Goal: Task Accomplishment & Management: Use online tool/utility

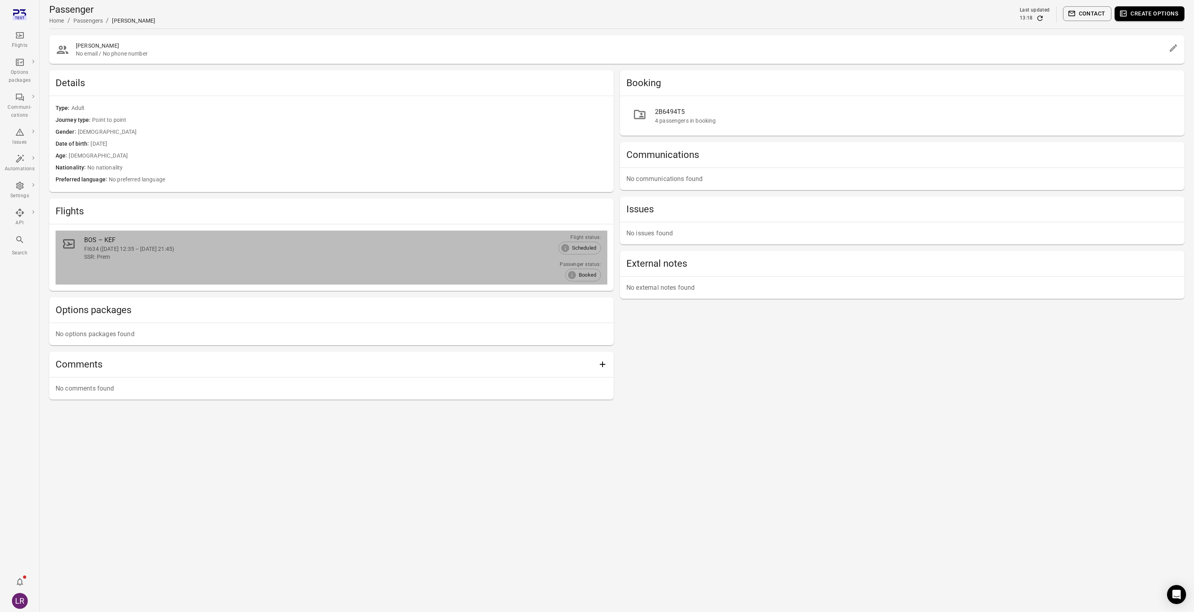
click at [110, 248] on div "FI634 (13 Sep 2025 12:35 – 13 Sep 2025 21:45)" at bounding box center [319, 249] width 471 height 8
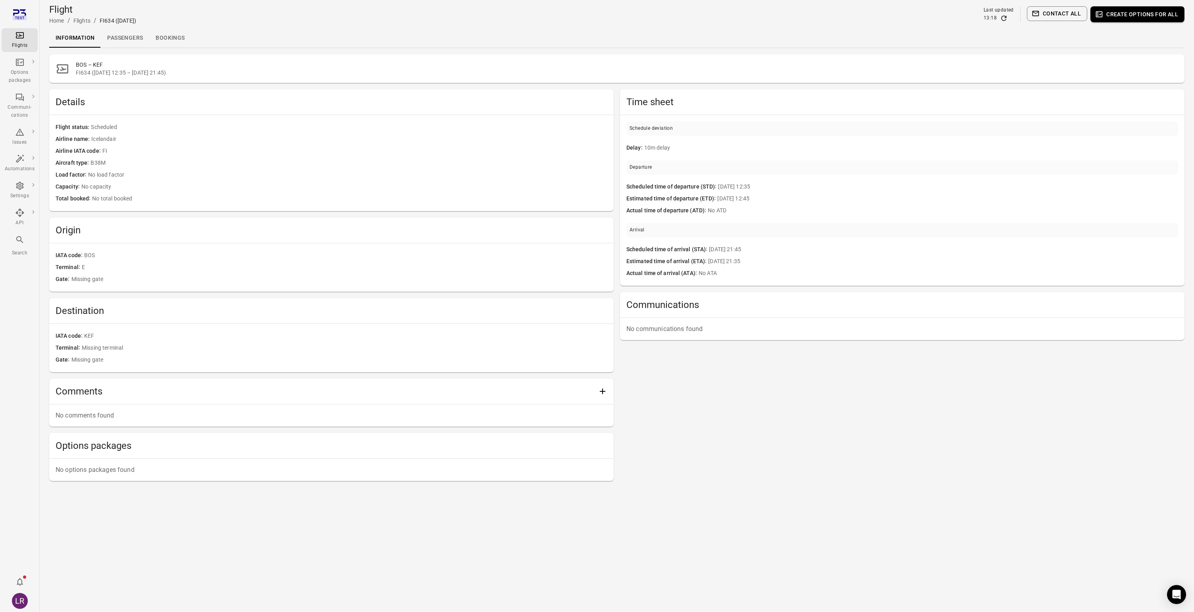
click at [121, 40] on link "Passengers" at bounding box center [125, 38] width 48 height 19
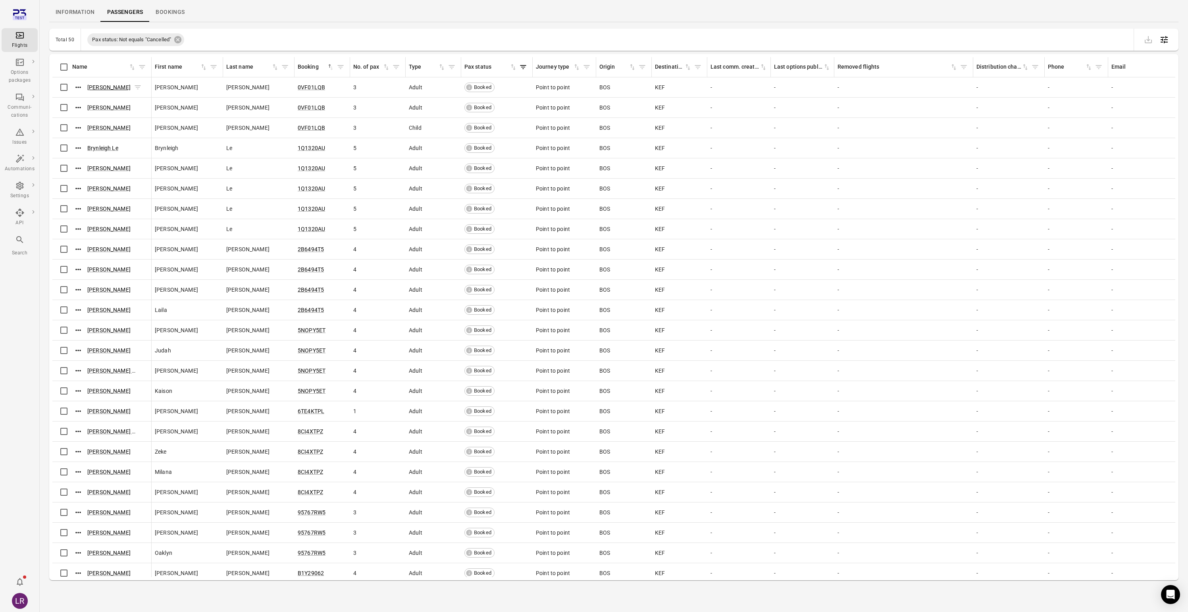
click at [118, 87] on link "Logan Duncan" at bounding box center [108, 87] width 43 height 6
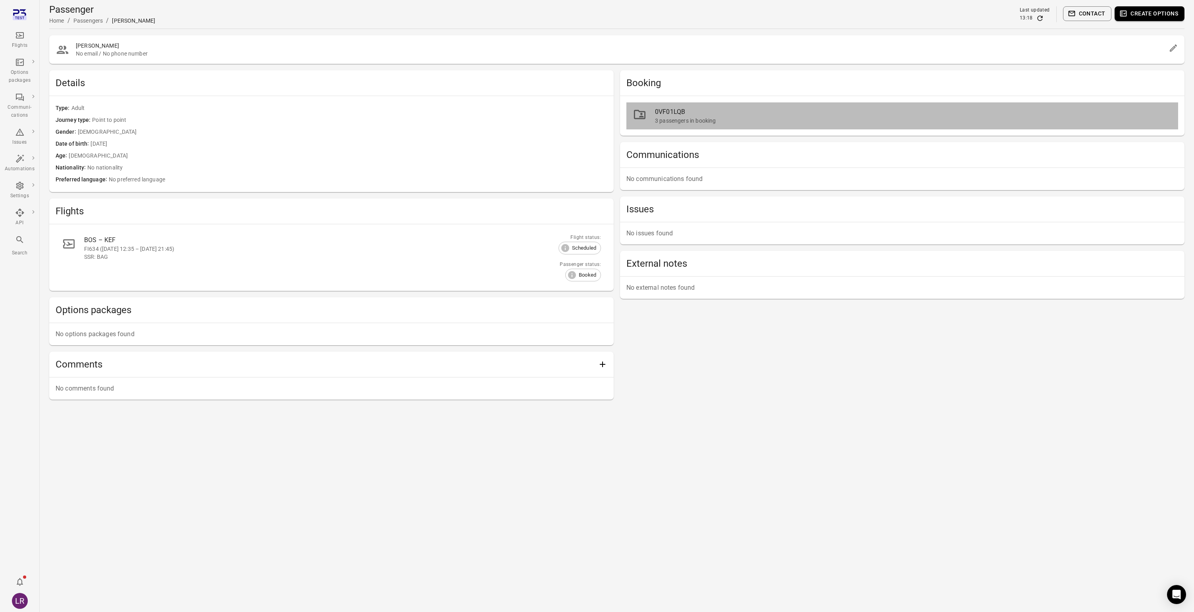
click at [705, 125] on link "0VF01LQB 3 passengers in booking" at bounding box center [902, 115] width 552 height 27
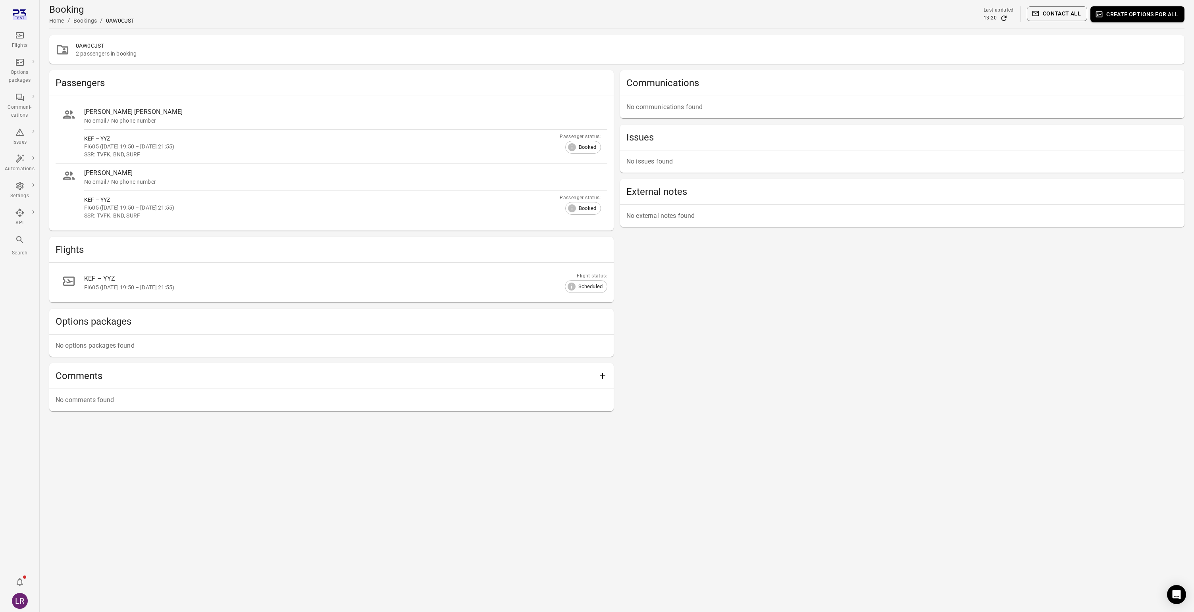
click at [123, 282] on div "KEF – YYZ" at bounding box center [336, 279] width 504 height 10
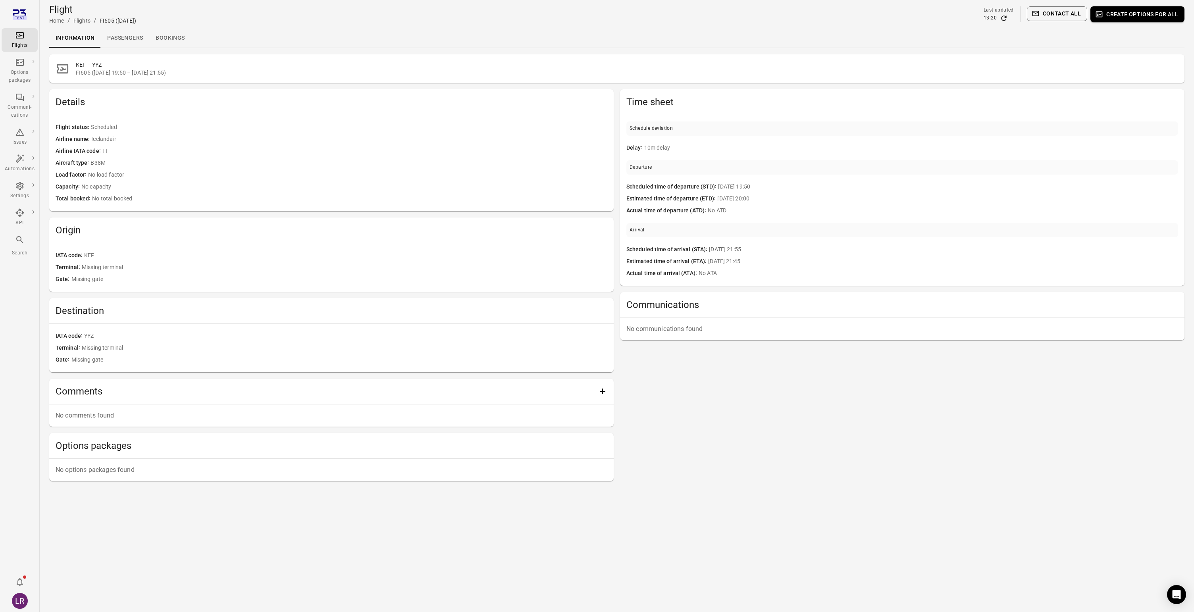
click at [112, 38] on link "Passengers" at bounding box center [125, 38] width 48 height 19
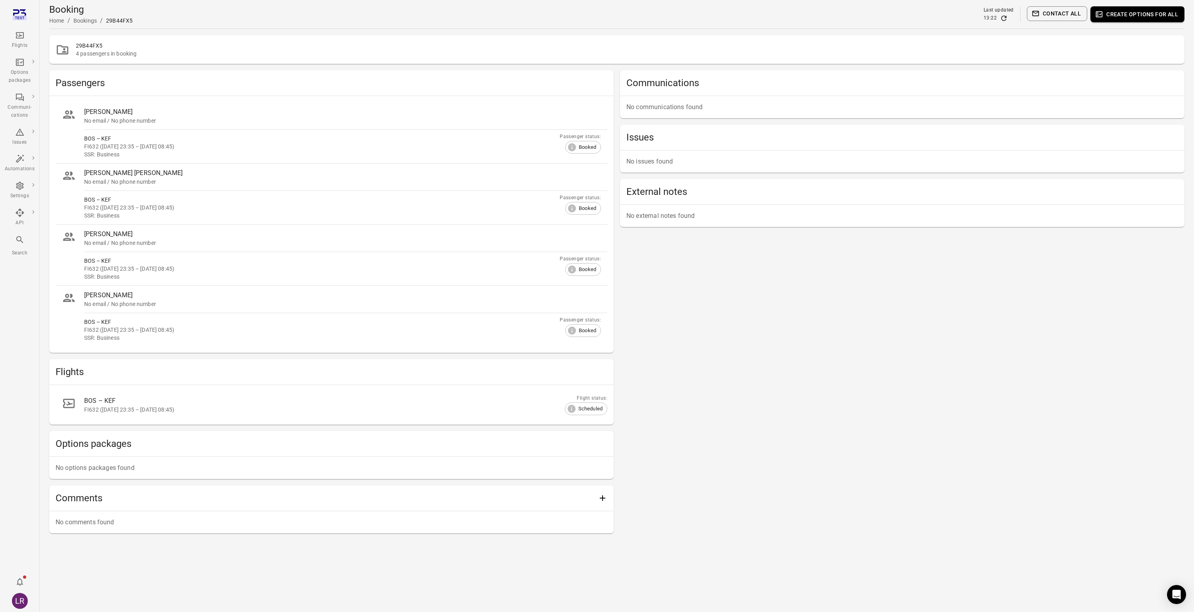
click at [111, 411] on div "FI632 ([DATE] 23:35 – [DATE] 08:45)" at bounding box center [336, 410] width 504 height 8
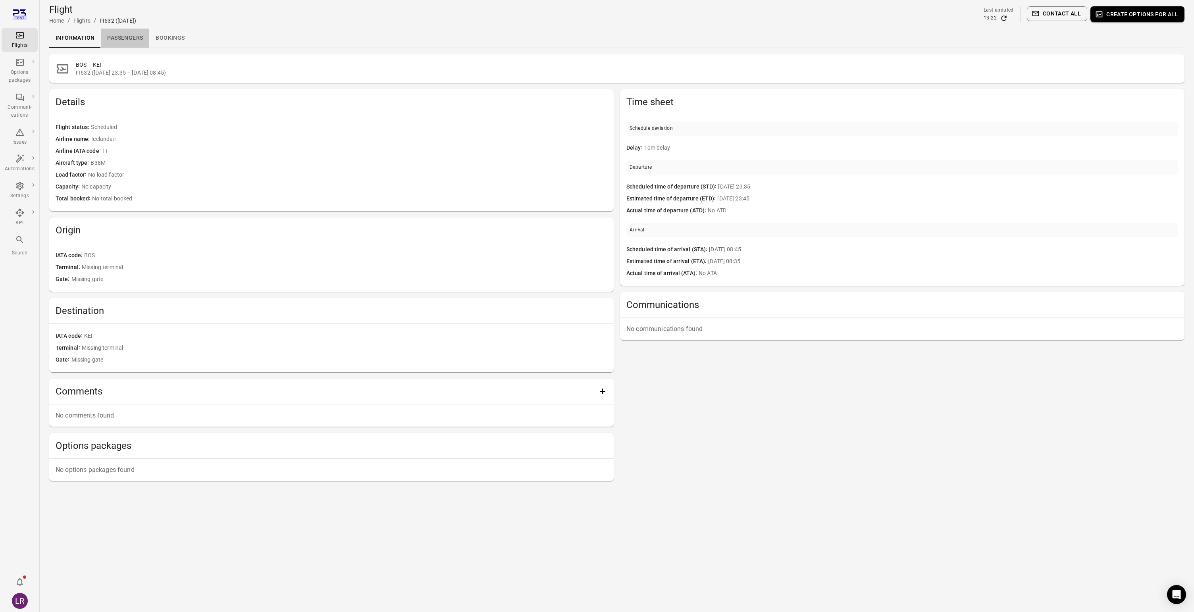
click at [136, 42] on link "Passengers" at bounding box center [125, 38] width 48 height 19
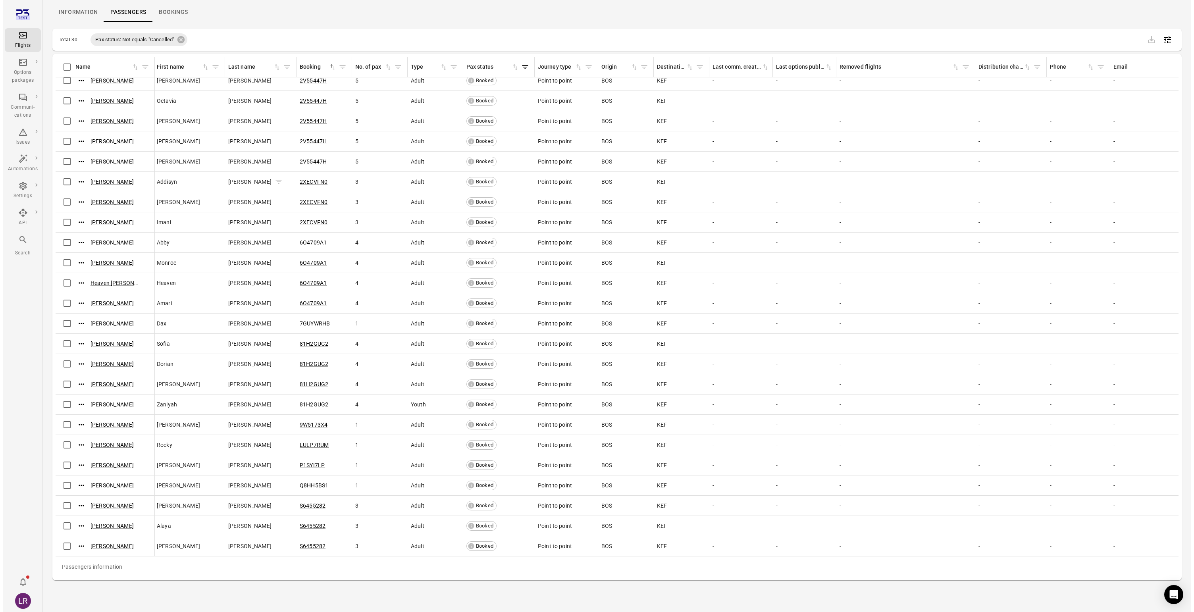
scroll to position [0, 1]
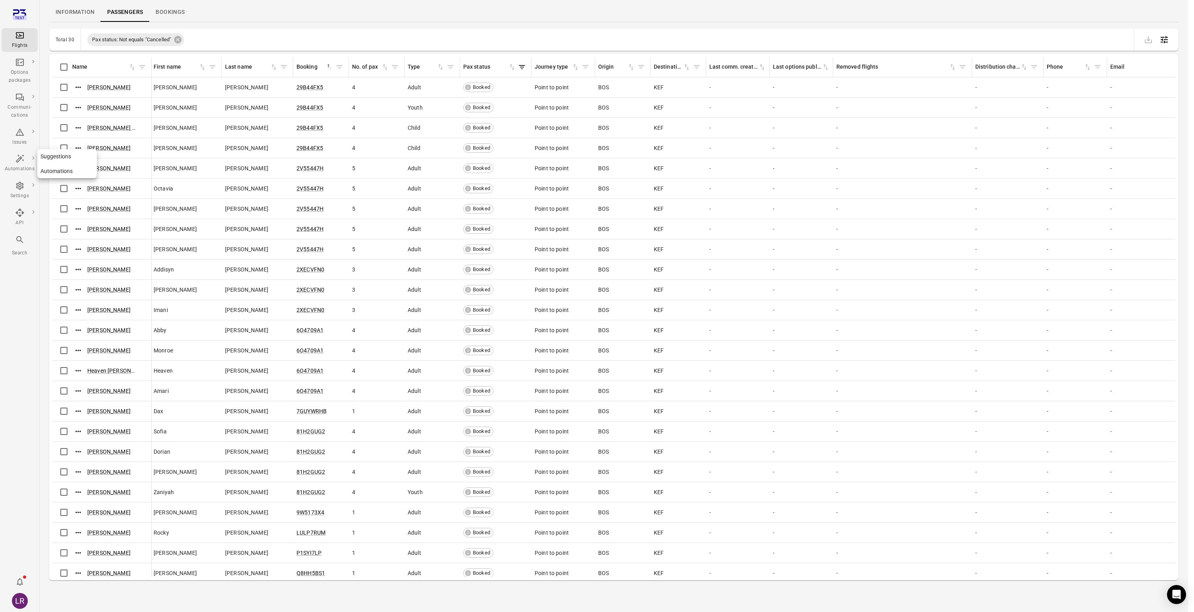
click at [15, 138] on div "Issues" at bounding box center [20, 142] width 30 height 8
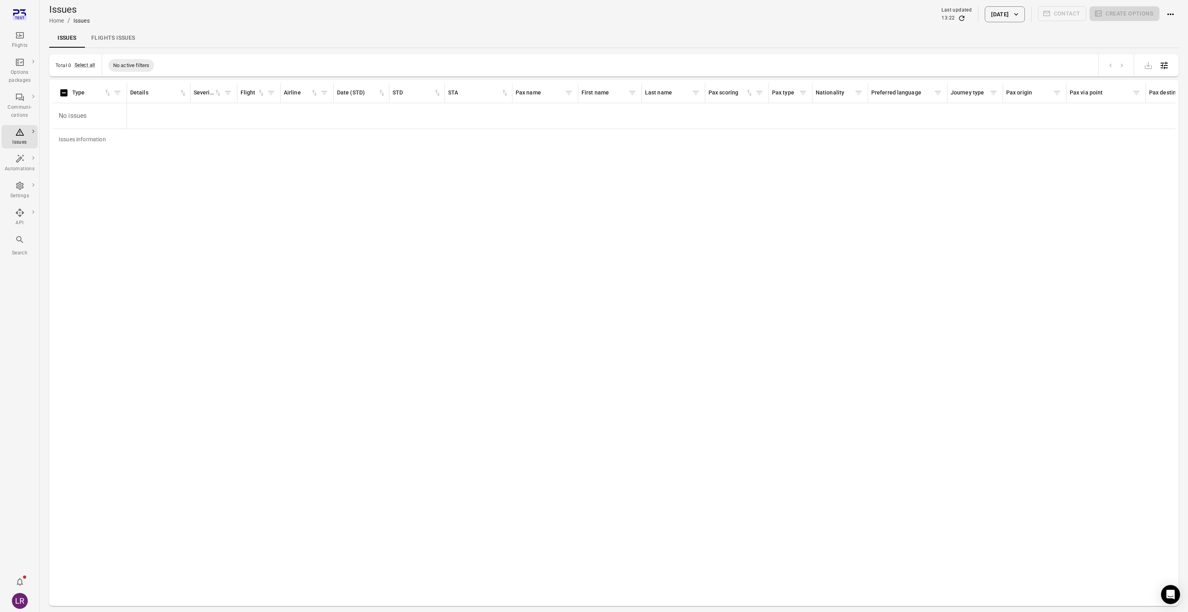
click at [1011, 15] on button "12 Sep 2025" at bounding box center [1005, 14] width 40 height 16
drag, startPoint x: 1060, startPoint y: 47, endPoint x: 1060, endPoint y: 54, distance: 6.8
click at [1060, 51] on div "**********" at bounding box center [997, 58] width 159 height 72
click at [1060, 59] on icon "Choose date, selected date is Sep 12, 2025" at bounding box center [1062, 58] width 10 height 10
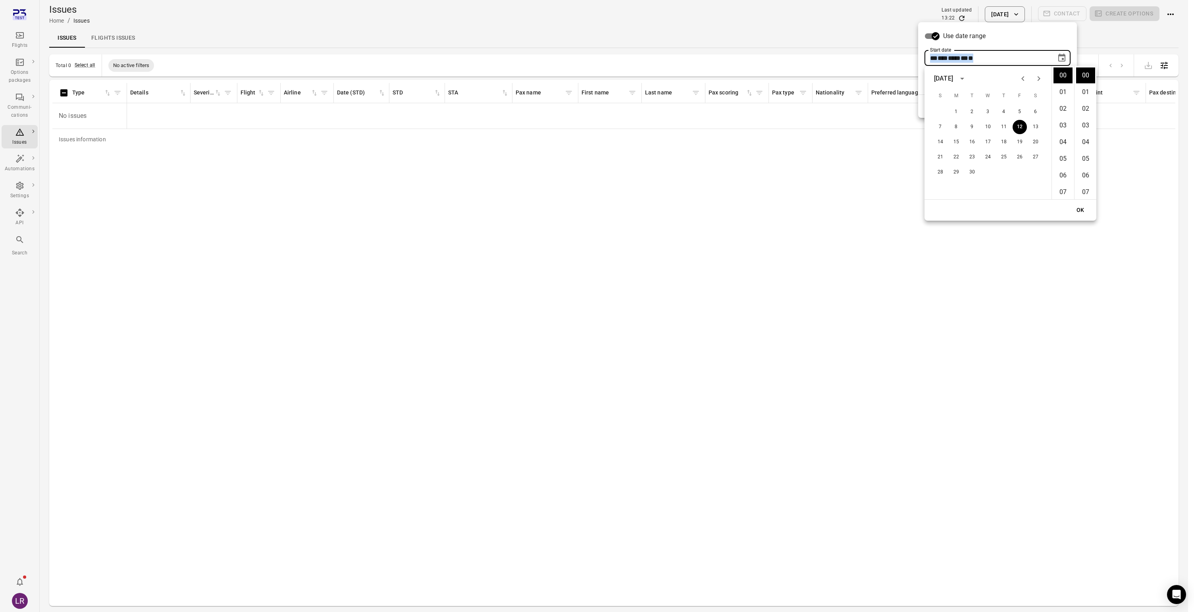
click at [1021, 79] on icon "Previous month" at bounding box center [1023, 79] width 10 height 10
click at [1018, 120] on button "8" at bounding box center [1019, 127] width 14 height 14
type input "**********"
click at [1092, 208] on button "OK" at bounding box center [1079, 210] width 25 height 15
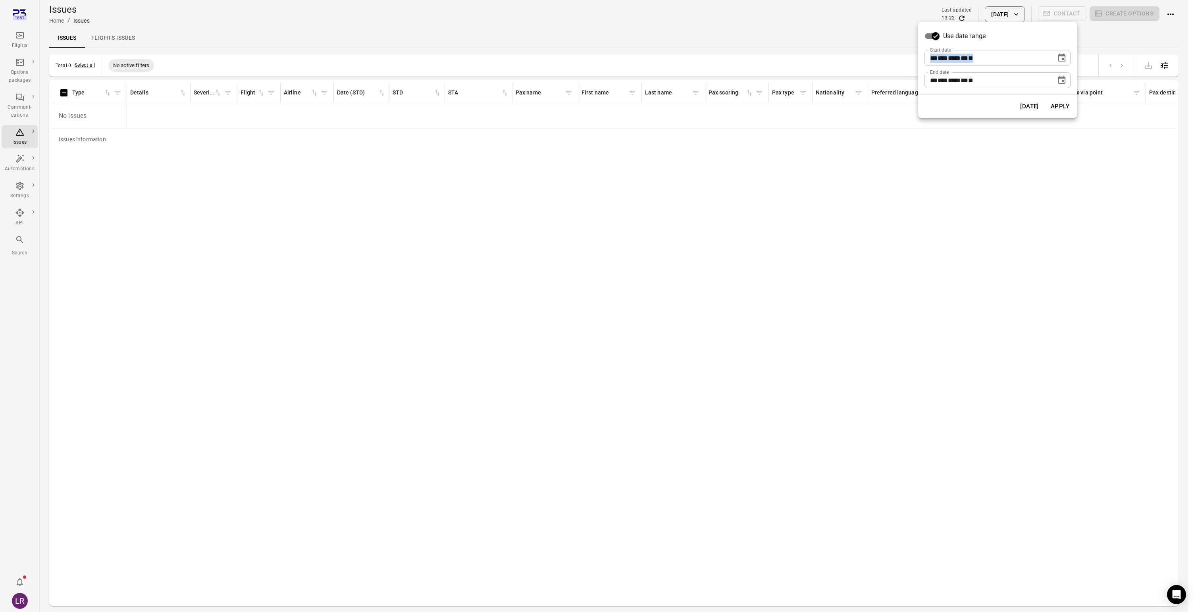
click at [1062, 105] on button "Apply" at bounding box center [1059, 106] width 27 height 17
click at [976, 97] on div "Journey type" at bounding box center [974, 93] width 49 height 12
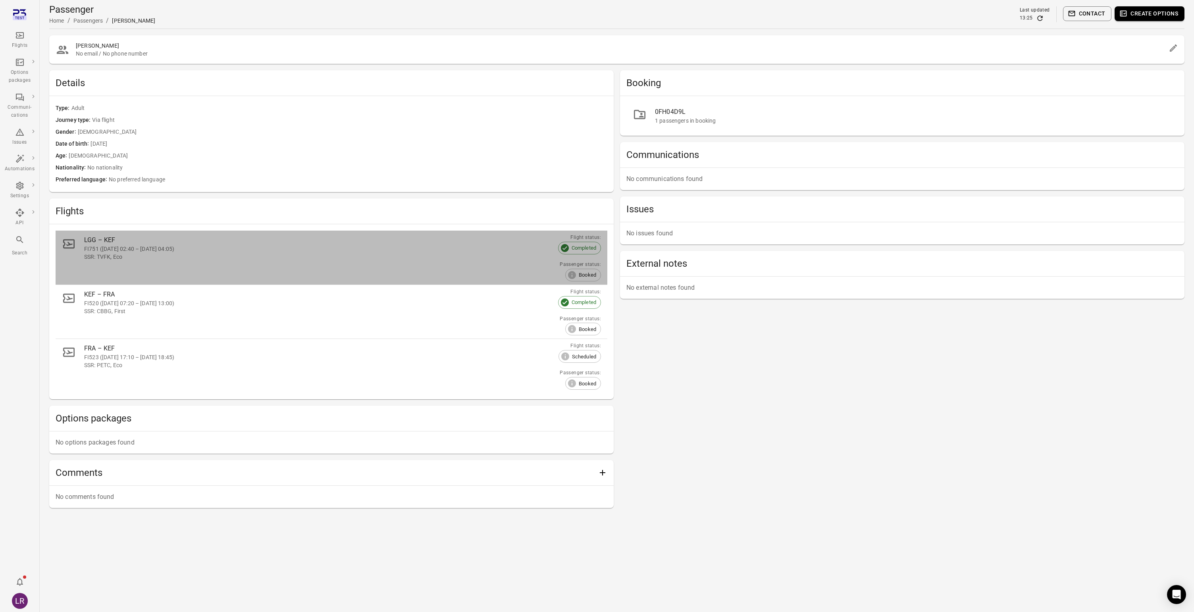
click at [157, 261] on link "LGG – KEF FI751 (12 Sep 2025 02:40 – 12 Sep 2025 04:05) SSR: TVFK, Eco Flight s…" at bounding box center [332, 258] width 552 height 54
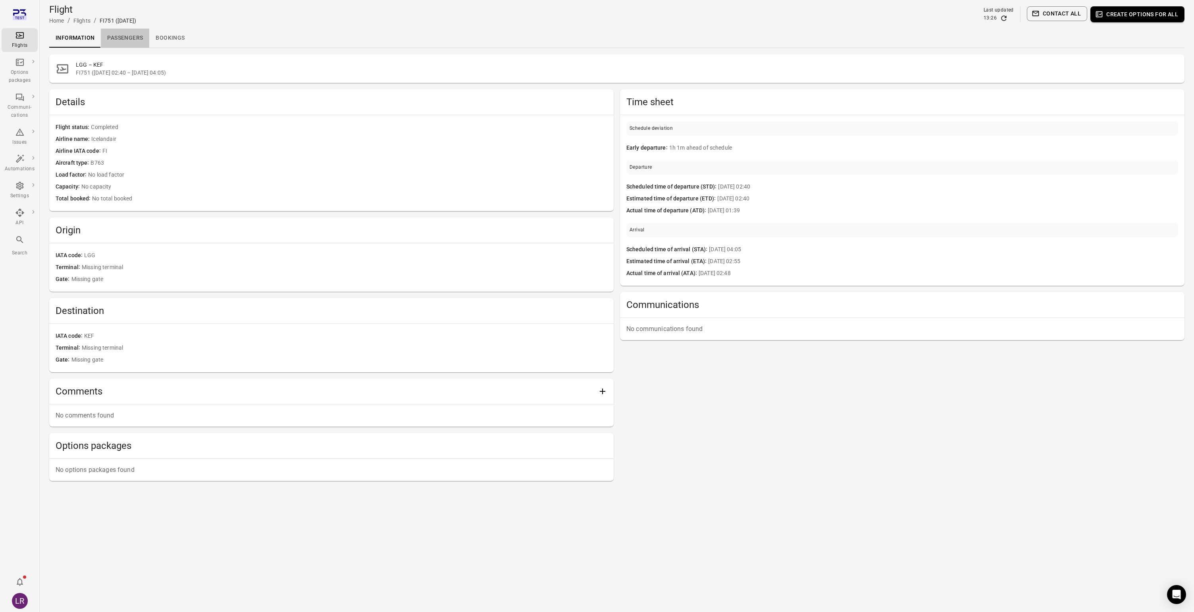
click at [131, 33] on link "Passengers" at bounding box center [125, 38] width 48 height 19
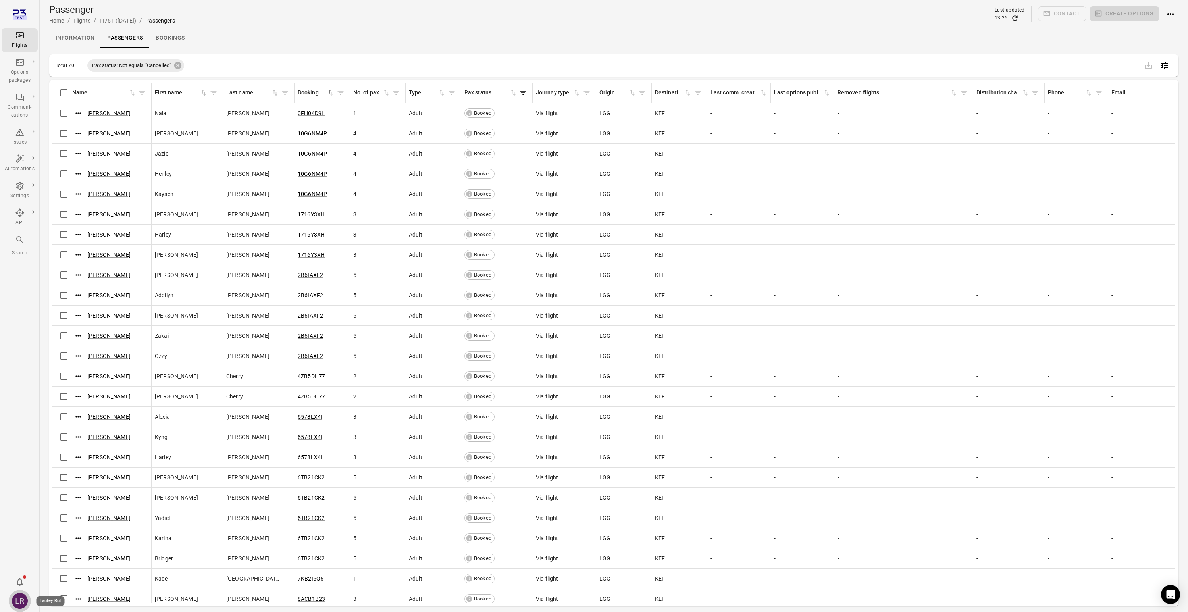
click at [25, 596] on div "LR" at bounding box center [20, 601] width 16 height 16
click at [27, 80] on div at bounding box center [597, 306] width 1194 height 612
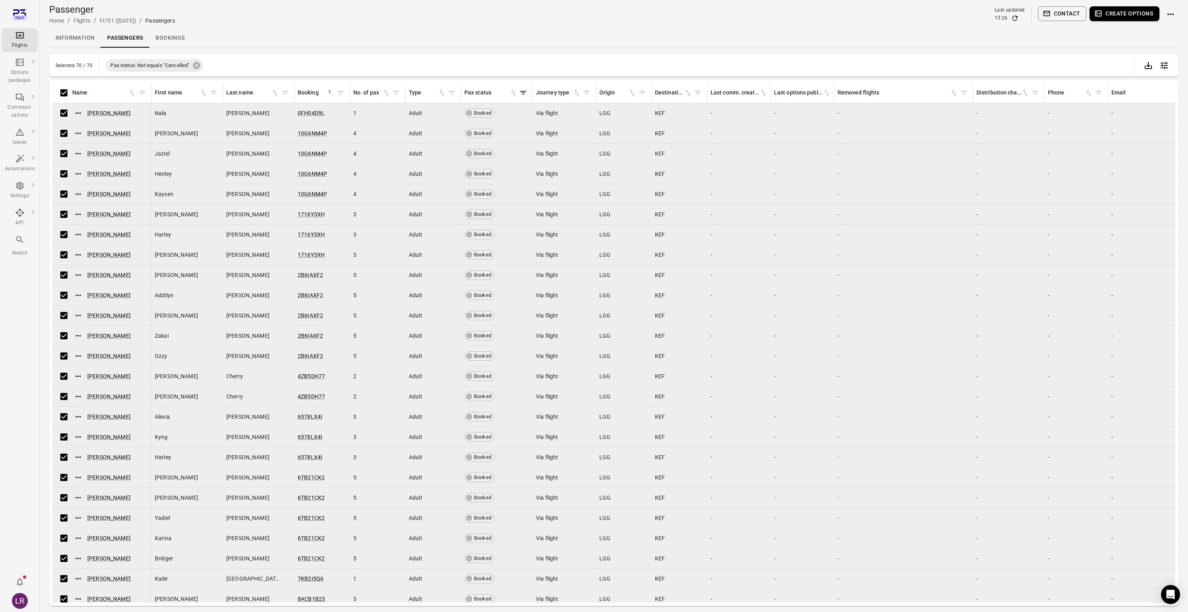
click at [1146, 10] on button "Create options" at bounding box center [1124, 13] width 70 height 15
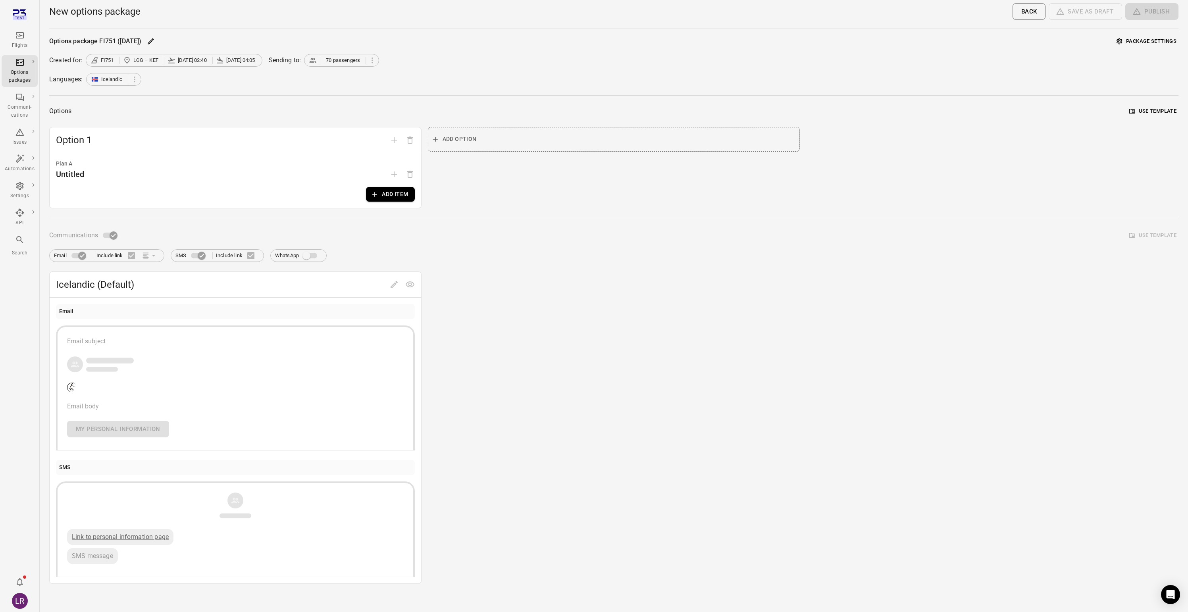
click at [385, 196] on button "Add item" at bounding box center [390, 194] width 48 height 15
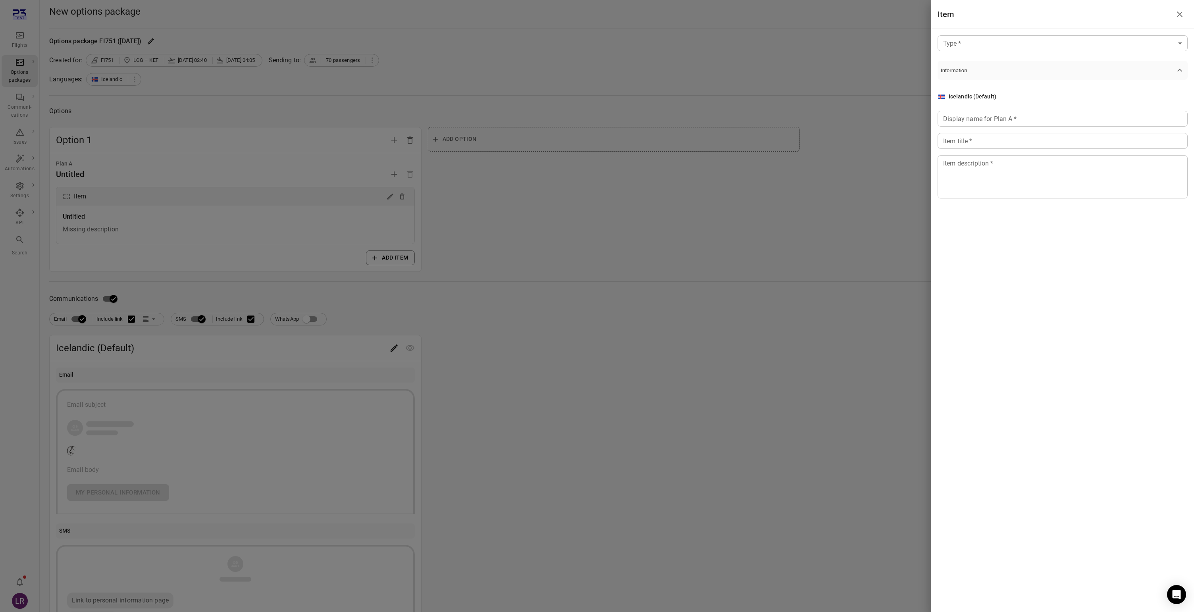
click at [978, 33] on div "Type   * ​ Type   * Information Icelandic (Default) Display name for Plan A   *…" at bounding box center [1062, 123] width 263 height 188
click at [977, 44] on body "Flights Options packages Communi-cations Issues Automations Settings API Search…" at bounding box center [597, 339] width 1194 height 679
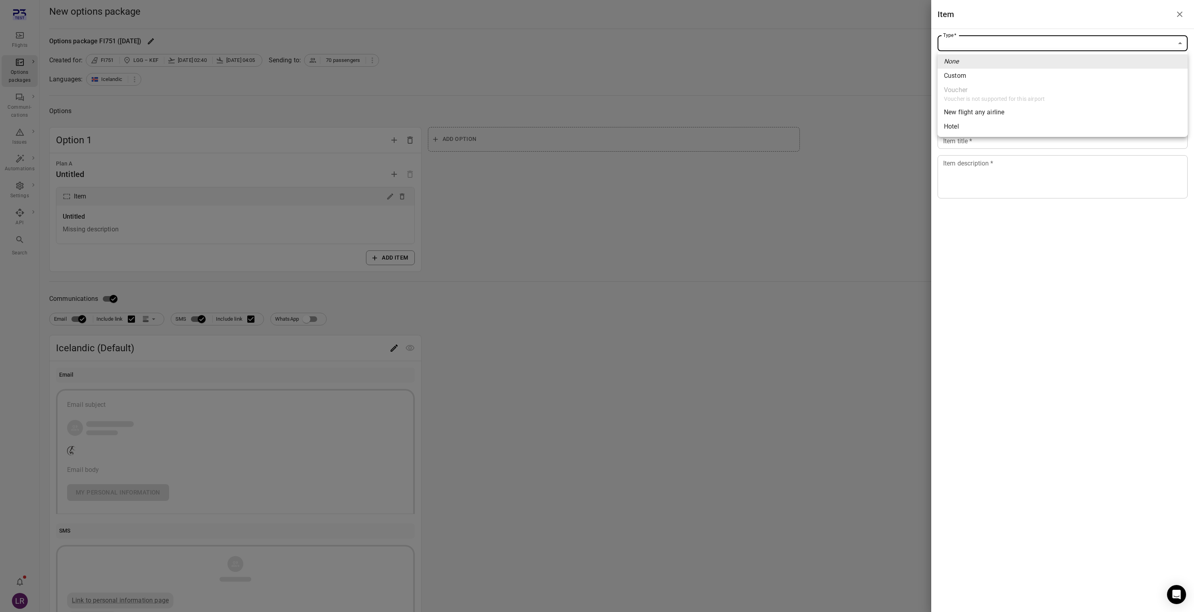
click at [984, 100] on ul "None Custom Voucher Voucher is not supported for this airport New flight any ai…" at bounding box center [1062, 94] width 250 height 86
click at [669, 101] on div at bounding box center [597, 306] width 1194 height 612
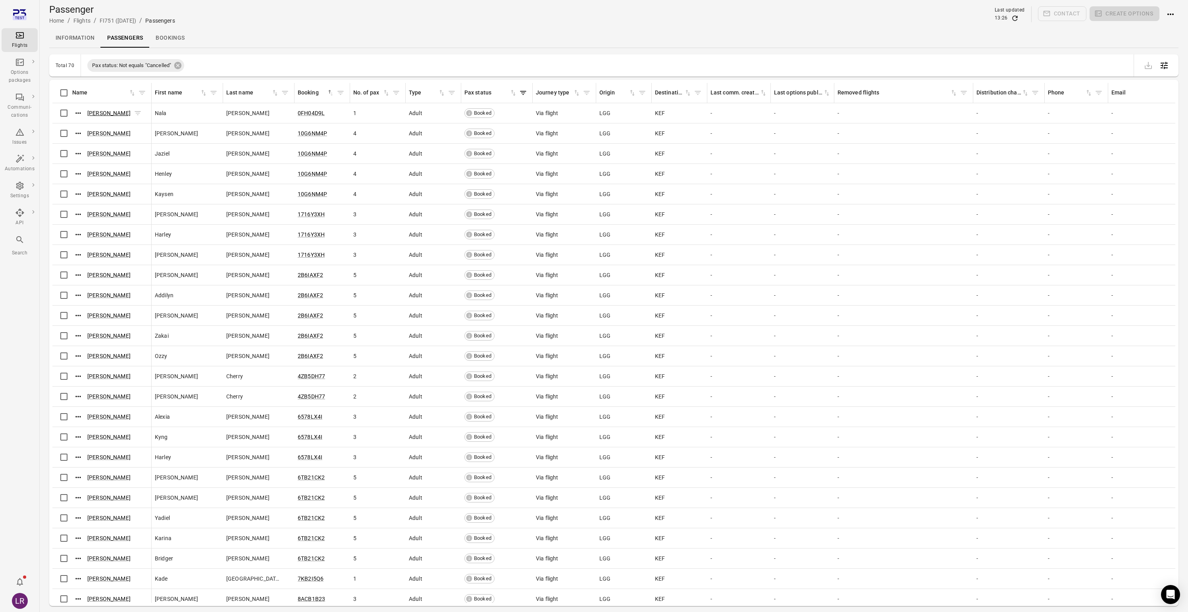
click at [104, 114] on link "Nala Camacho" at bounding box center [108, 113] width 43 height 6
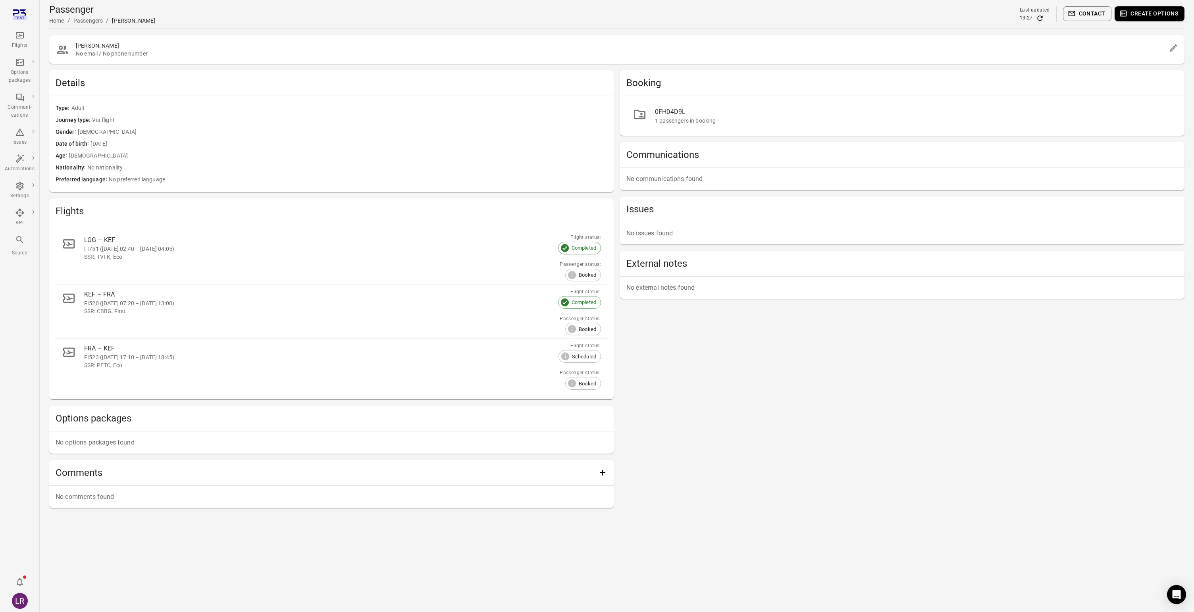
click at [133, 306] on div "FI520 (12 Sep 2025 07:20 – 12 Sep 2025 13:00)" at bounding box center [319, 303] width 471 height 8
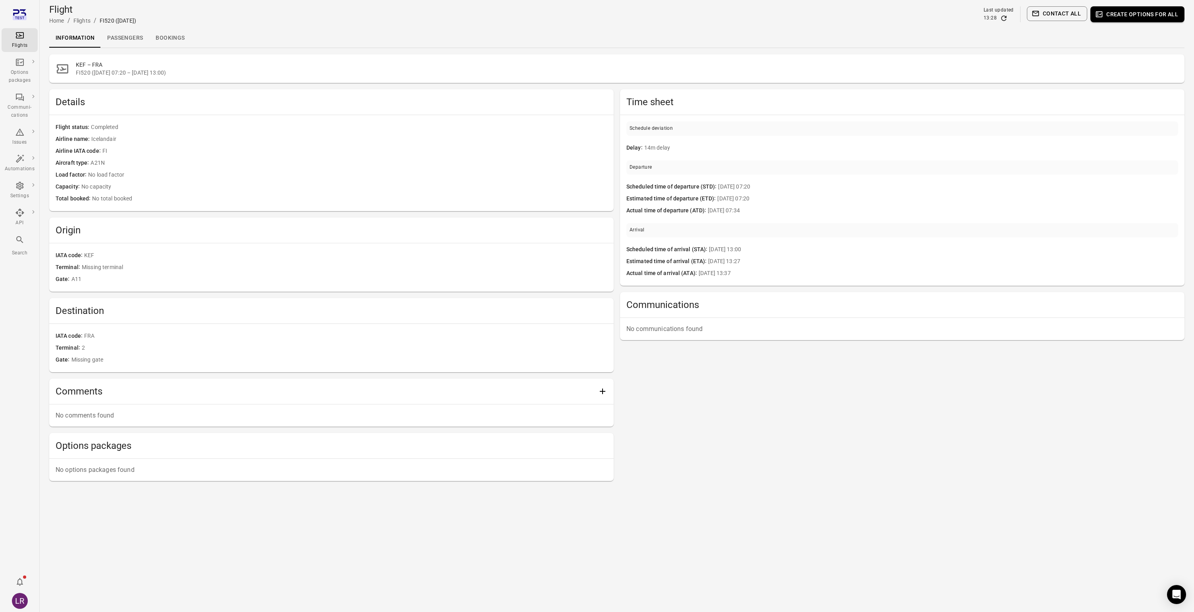
click at [1164, 8] on button "Create options for all" at bounding box center [1137, 14] width 94 height 16
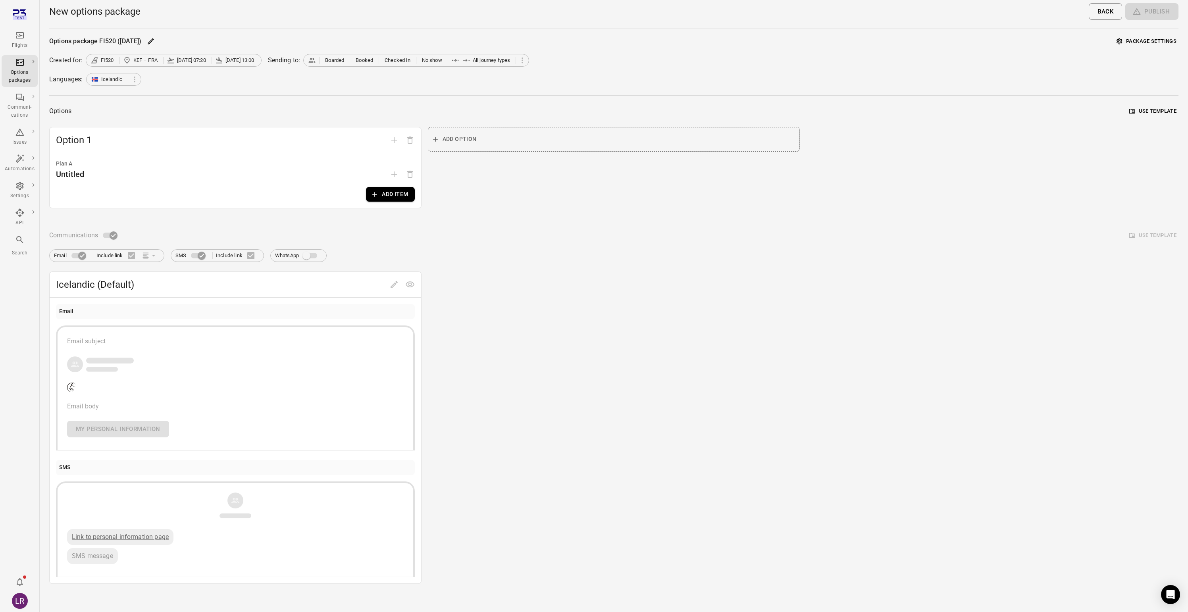
click at [400, 196] on button "Add item" at bounding box center [390, 194] width 48 height 15
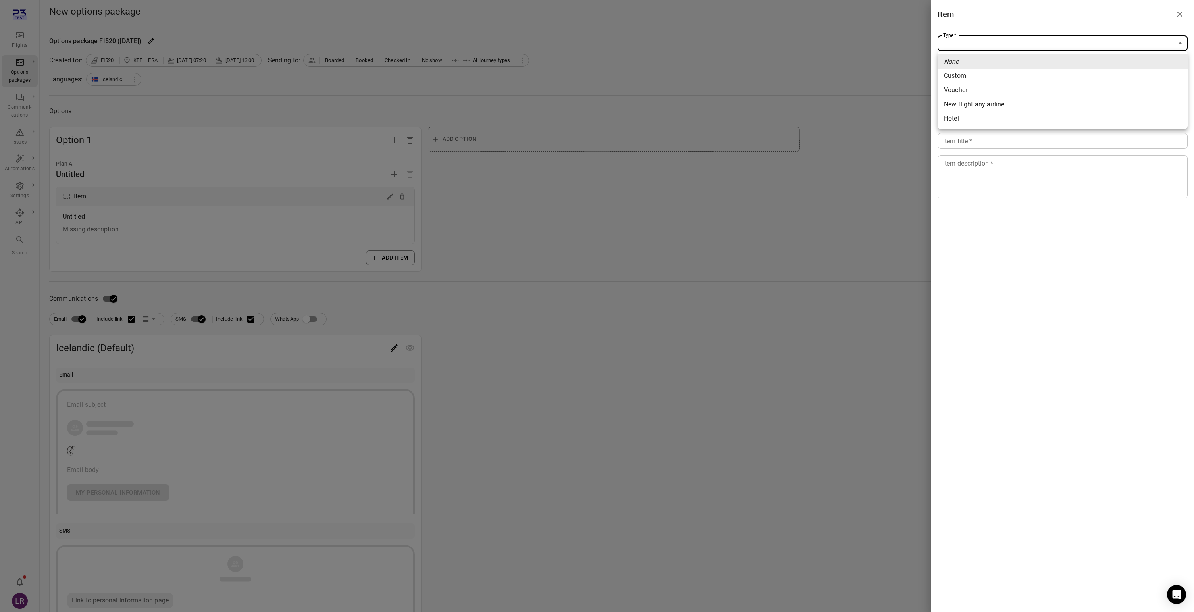
click at [985, 46] on body "Flights Options packages Communi-cations Issues Automations Settings API Search…" at bounding box center [597, 339] width 1194 height 679
click at [975, 92] on span "Voucher" at bounding box center [1062, 90] width 237 height 10
type input "*******"
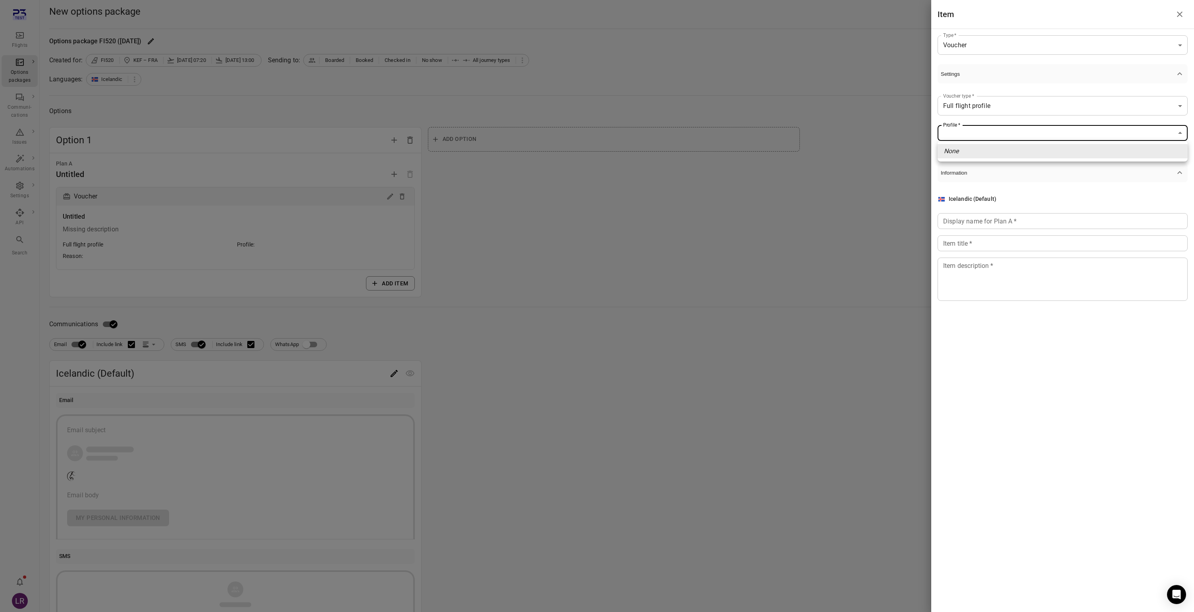
click at [974, 137] on body "**********" at bounding box center [597, 352] width 1194 height 704
click at [970, 156] on li "None" at bounding box center [1062, 151] width 250 height 14
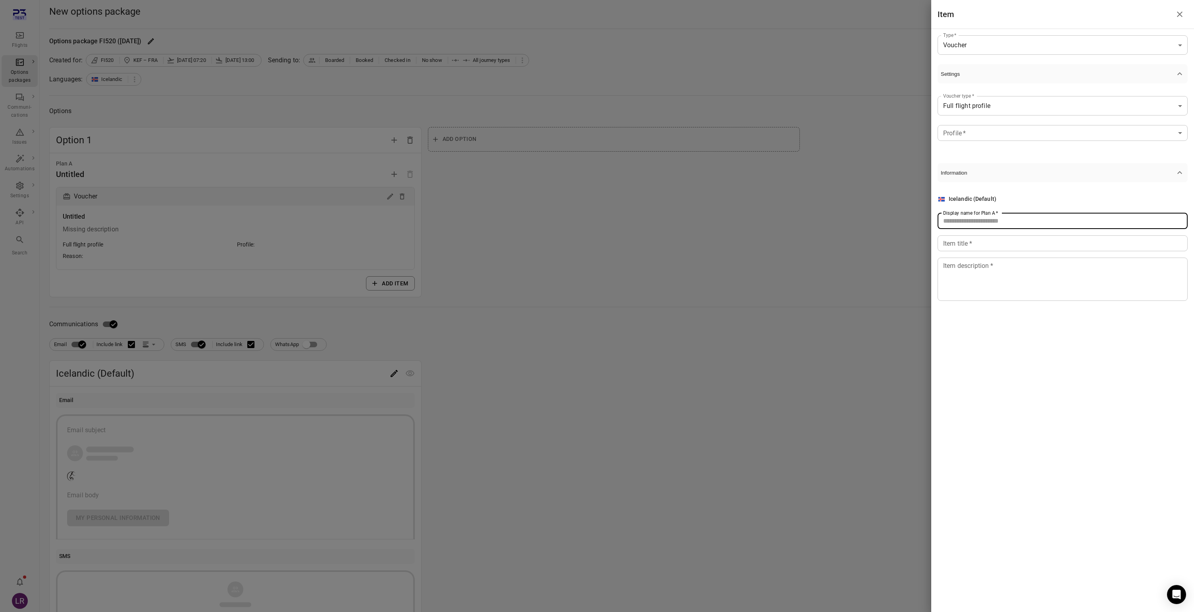
click at [971, 227] on input "Display name for Plan A   *" at bounding box center [1062, 221] width 250 height 16
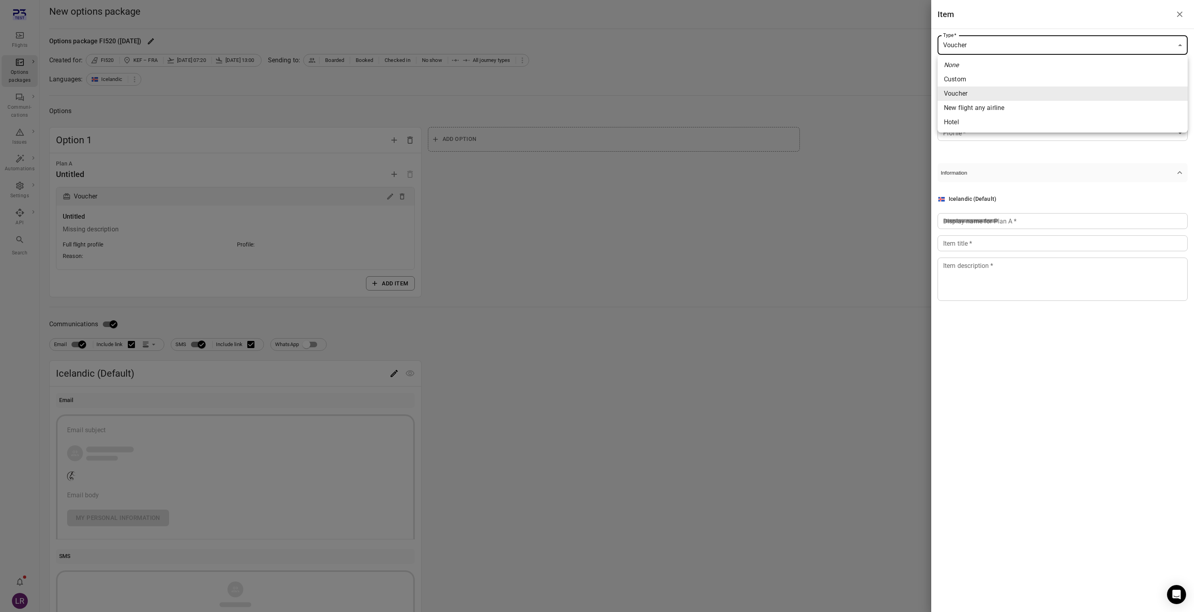
click at [1017, 46] on body "**********" at bounding box center [597, 352] width 1194 height 704
click at [657, 111] on div at bounding box center [597, 306] width 1194 height 612
click at [666, 79] on div at bounding box center [597, 306] width 1194 height 612
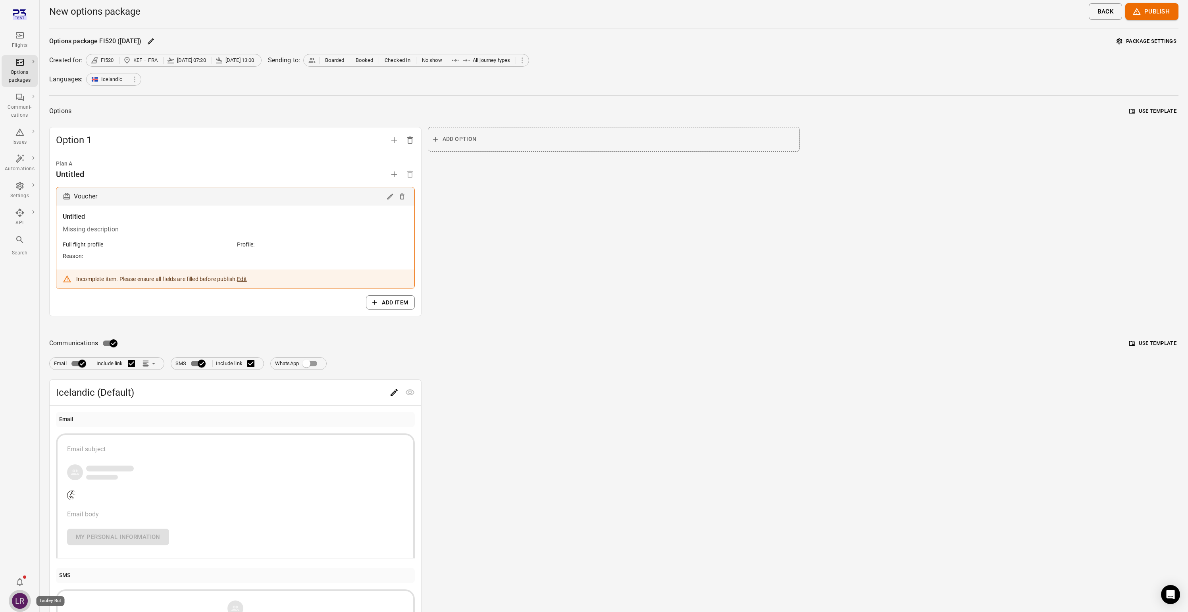
click at [22, 595] on div "LR" at bounding box center [20, 601] width 16 height 16
click at [67, 598] on button "Log out" at bounding box center [61, 598] width 60 height 15
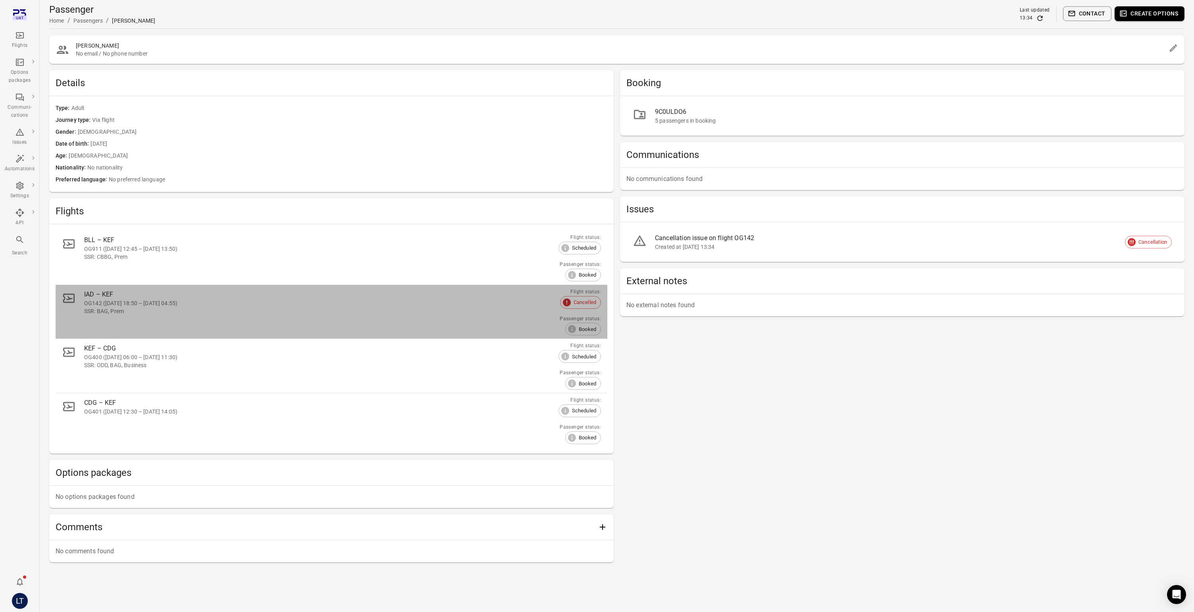
click at [149, 305] on div "OG142 ([DATE] 18:50 – [DATE] 04:55)" at bounding box center [320, 303] width 473 height 8
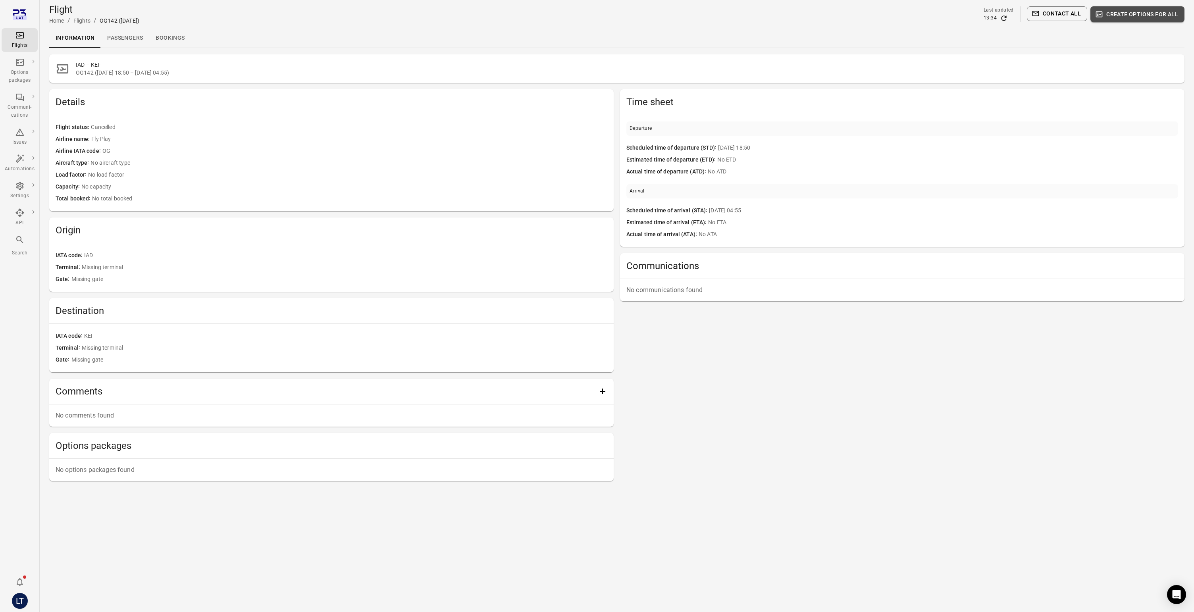
click at [1119, 18] on button "Create options for all" at bounding box center [1137, 14] width 94 height 16
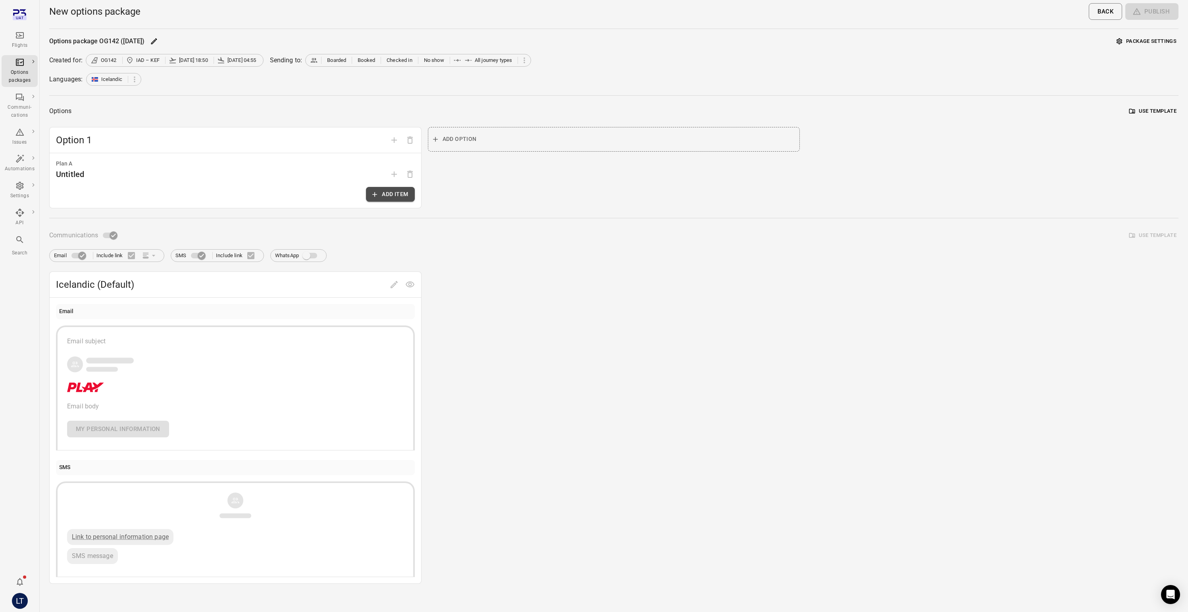
click at [385, 198] on button "Add item" at bounding box center [390, 194] width 48 height 15
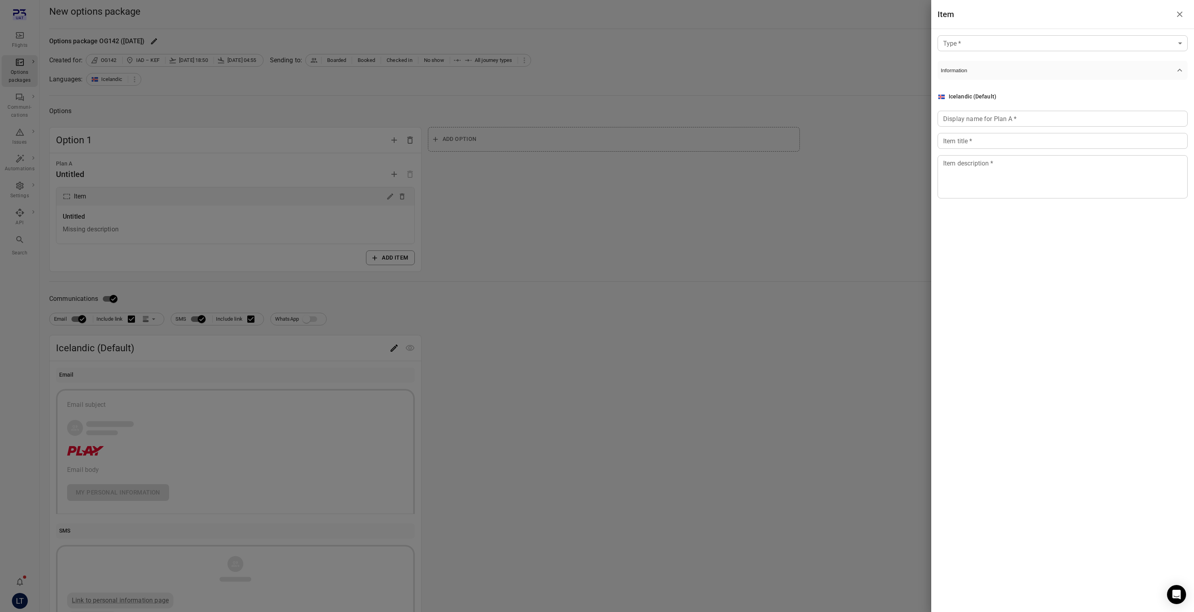
click at [990, 45] on body "Flights Options packages Communi-cations Issues Automations Settings API Search…" at bounding box center [597, 339] width 1194 height 679
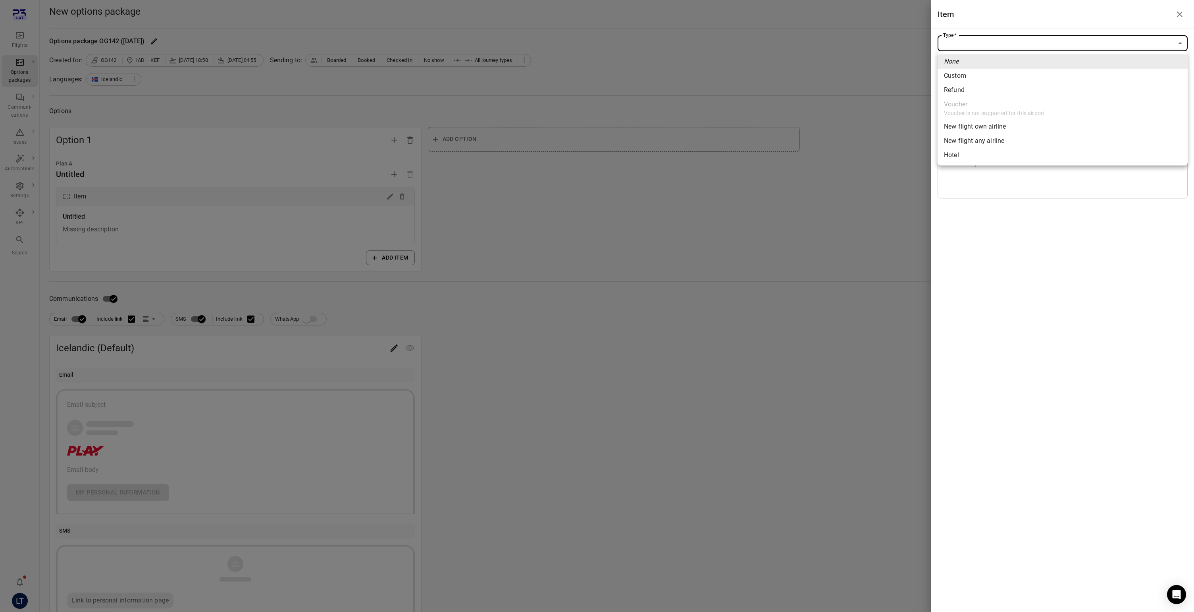
click at [976, 92] on span "Refund" at bounding box center [1062, 90] width 237 height 10
type input "******"
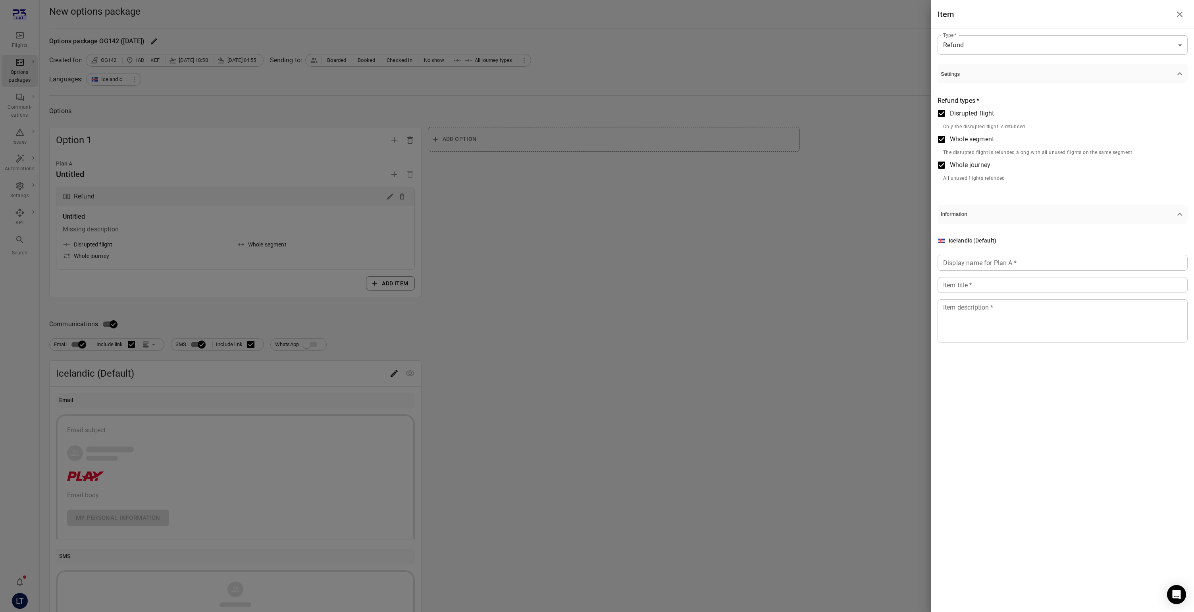
click at [959, 268] on input "Display name for Plan A   *" at bounding box center [1062, 263] width 250 height 16
type input "**********"
paste input "**********"
type input "**********"
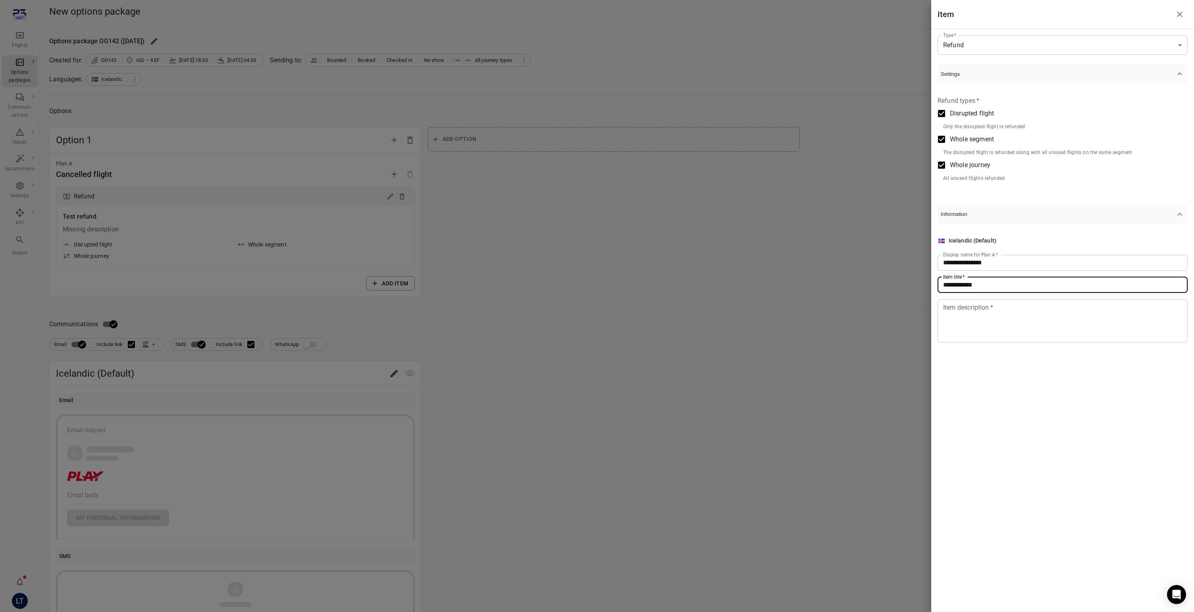
click at [961, 312] on textarea "Item description   *" at bounding box center [1062, 320] width 239 height 37
type textarea "****"
click at [391, 388] on div at bounding box center [597, 306] width 1194 height 612
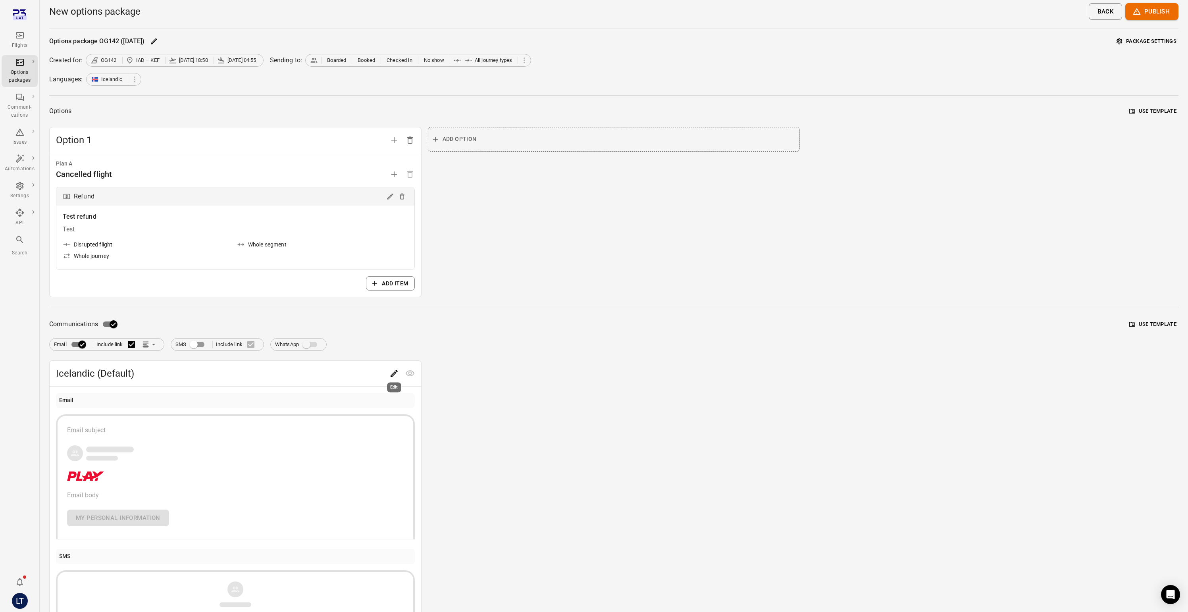
click at [390, 369] on icon "Edit" at bounding box center [394, 374] width 10 height 10
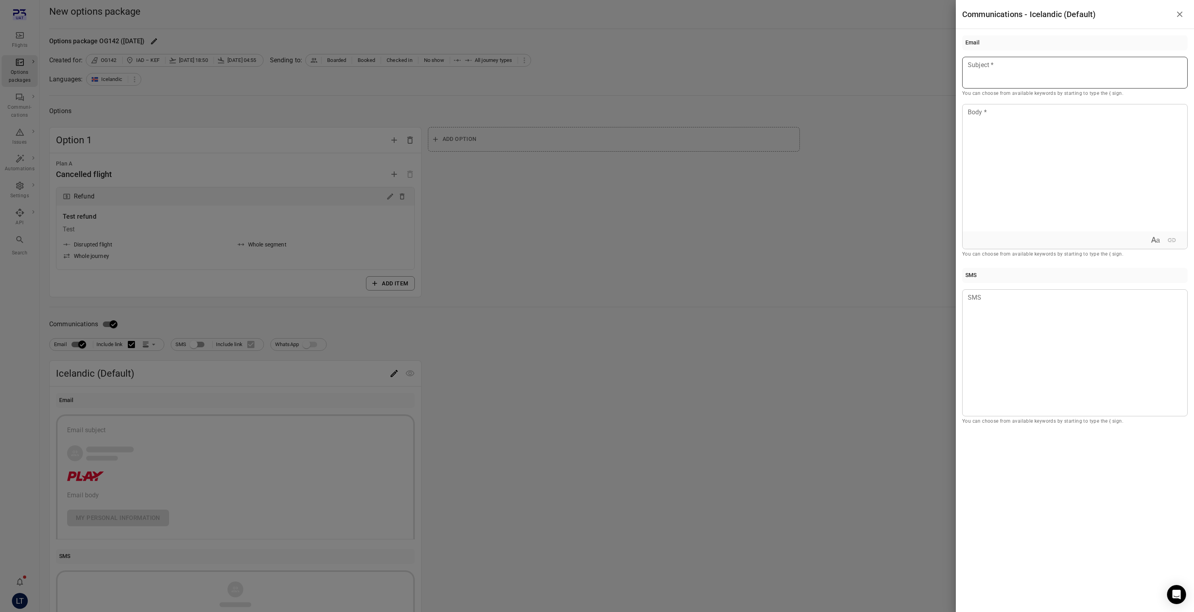
click at [965, 87] on div at bounding box center [1074, 73] width 225 height 32
click at [786, 150] on div at bounding box center [597, 306] width 1194 height 612
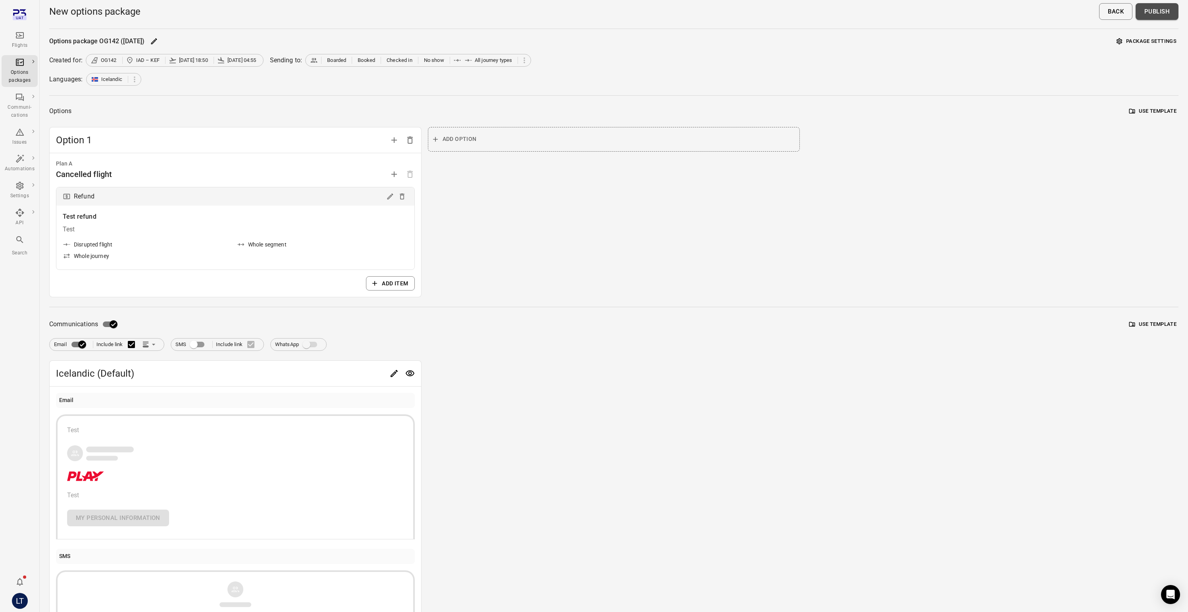
click at [1161, 13] on button "Publish" at bounding box center [1156, 11] width 43 height 17
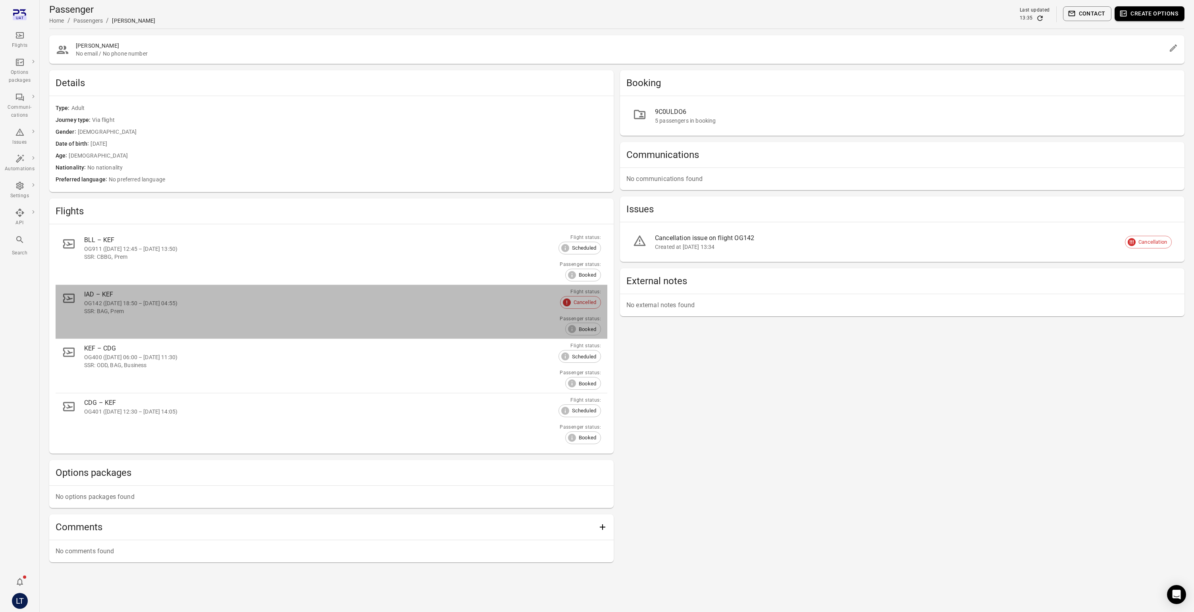
click at [258, 305] on div "OG142 ([DATE] 18:50 – [DATE] 04:55)" at bounding box center [320, 303] width 473 height 8
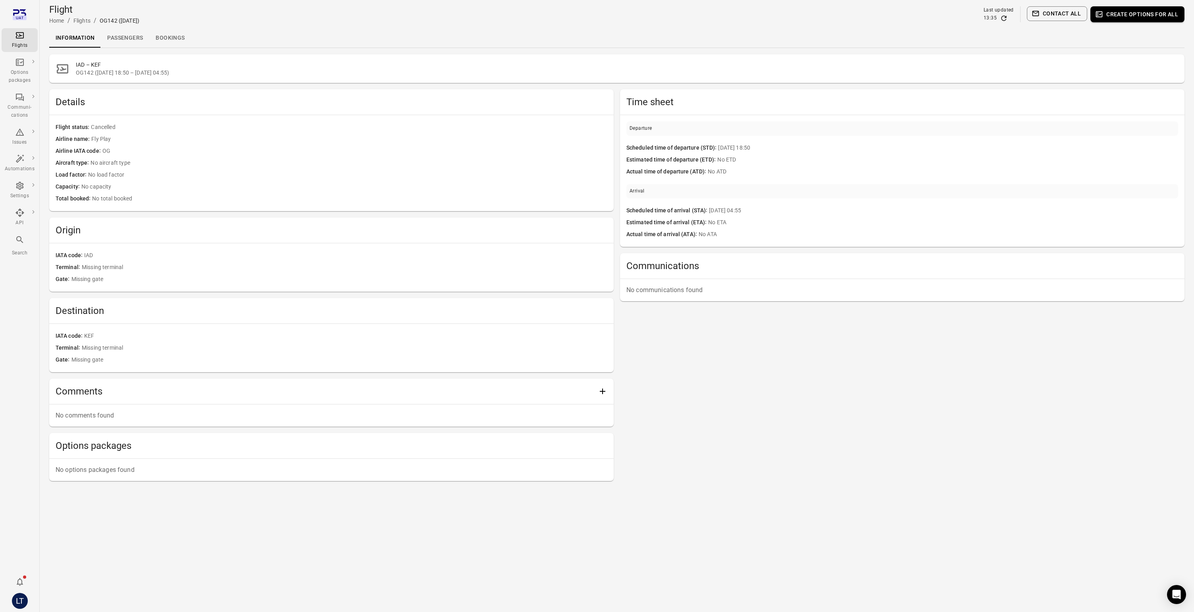
click at [116, 39] on link "Passengers" at bounding box center [125, 38] width 48 height 19
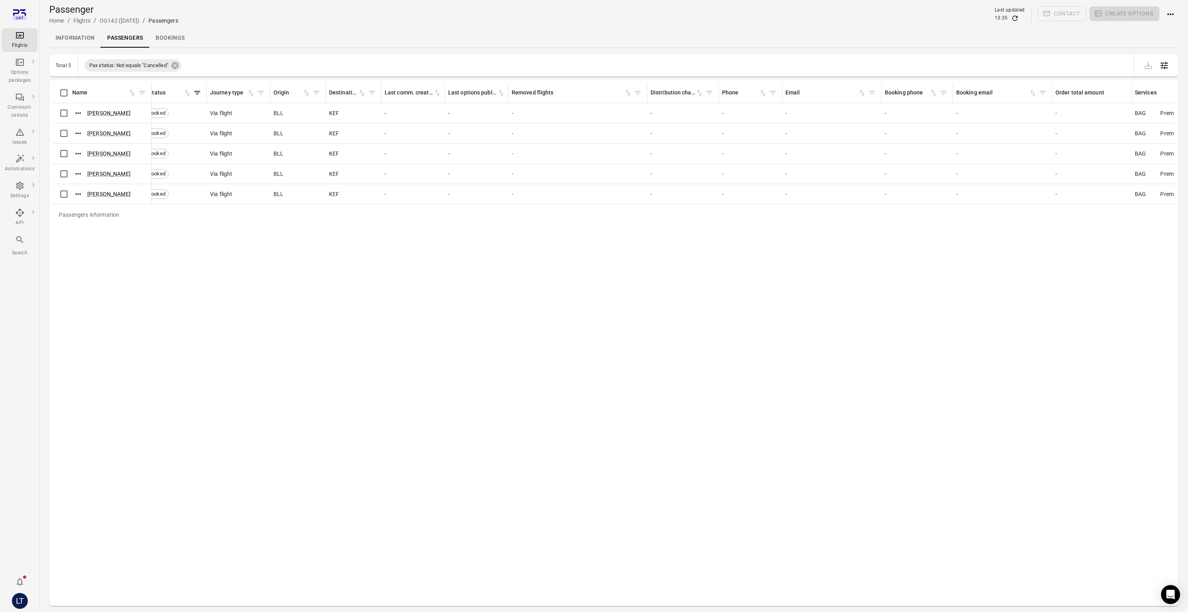
scroll to position [0, 329]
